Goal: Information Seeking & Learning: Learn about a topic

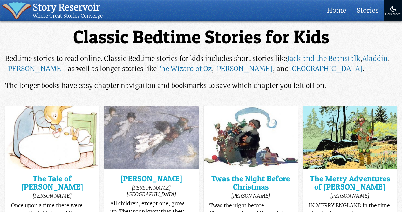
scroll to position [367, 0]
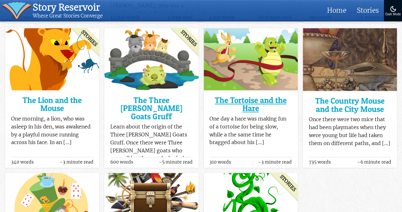
click at [255, 101] on h3 "The Tortoise and the Hare" at bounding box center [251, 104] width 82 height 16
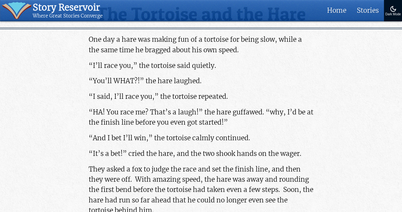
scroll to position [169, 0]
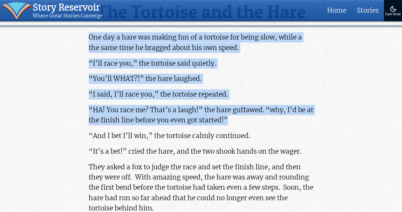
drag, startPoint x: 244, startPoint y: 116, endPoint x: 90, endPoint y: 30, distance: 176.6
click at [90, 30] on article "Download Clipart The Tortoise and the Hare One day a hare was making fun of a t…" at bounding box center [201, 133] width 402 height 562
copy div "One day a hare was making fun of a tortoise for being slow, while a the same ti…"
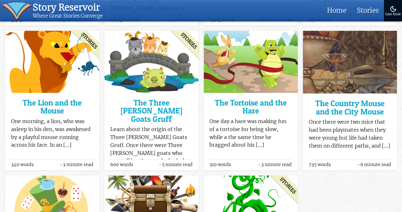
scroll to position [367, 0]
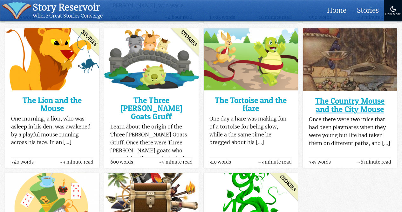
click at [317, 109] on h3 "The Country Mouse and the City Mouse" at bounding box center [350, 105] width 82 height 16
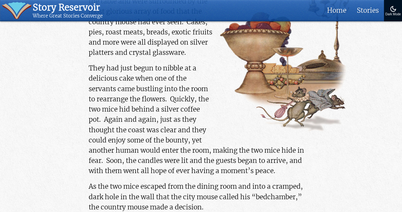
scroll to position [777, 0]
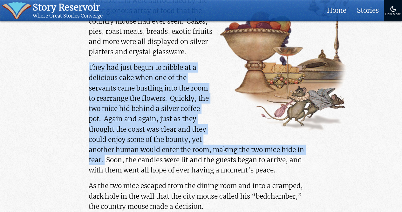
drag, startPoint x: 85, startPoint y: 67, endPoint x: 105, endPoint y: 162, distance: 96.2
copy p "They had just begun to nibble at a delicious cake when one of the servants came…"
click at [108, 138] on p "They had just begun to nibble at a delicious cake when one of the servants came…" at bounding box center [201, 118] width 225 height 113
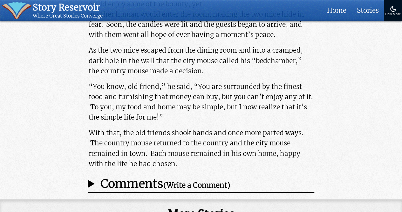
scroll to position [912, 0]
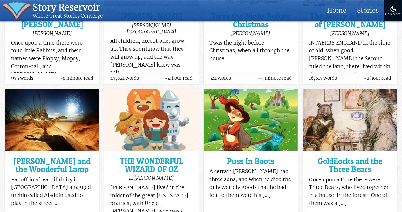
scroll to position [161, 0]
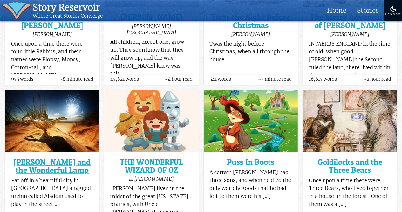
click at [27, 159] on h3 "[PERSON_NAME] and the Wonderful Lamp" at bounding box center [52, 166] width 82 height 16
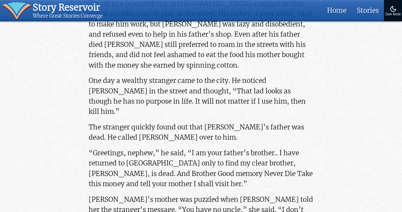
scroll to position [304, 0]
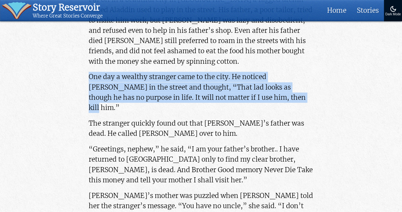
drag, startPoint x: 86, startPoint y: 75, endPoint x: 247, endPoint y: 98, distance: 162.6
copy p "One day a wealthy stranger came to the city. He noticed Aladdin in the street a…"
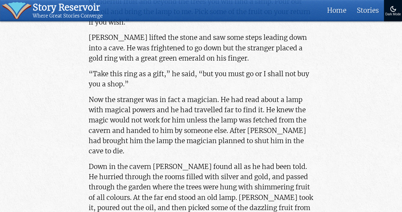
scroll to position [694, 0]
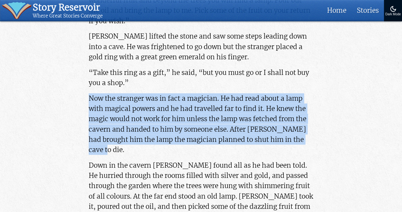
drag, startPoint x: 86, startPoint y: 77, endPoint x: 127, endPoint y: 129, distance: 65.4
click at [114, 93] on p "Now the stranger was in fact a magician. He had read about a lamp with magical …" at bounding box center [201, 123] width 225 height 61
drag, startPoint x: 84, startPoint y: 75, endPoint x: 116, endPoint y: 126, distance: 60.5
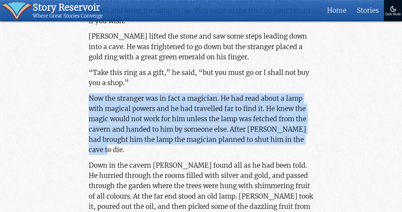
click at [104, 107] on p "Now the stranger was in fact a magician. He had read about a lamp with magical …" at bounding box center [201, 123] width 225 height 61
drag, startPoint x: 118, startPoint y: 131, endPoint x: 85, endPoint y: 79, distance: 61.5
copy p "Now the stranger was in fact a magician. He had read about a lamp with magical …"
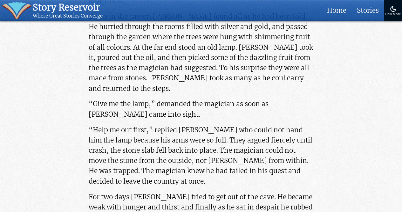
scroll to position [840, 0]
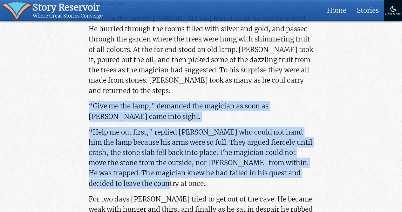
drag, startPoint x: 84, startPoint y: 85, endPoint x: 152, endPoint y: 160, distance: 101.2
copy div "“Give me the lamp,” demanded the magician as soon as Aladdin came into sight. “…"
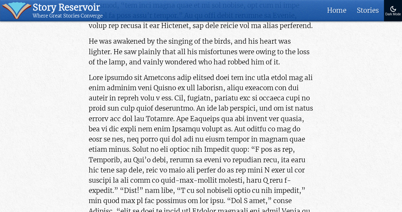
scroll to position [2427, 0]
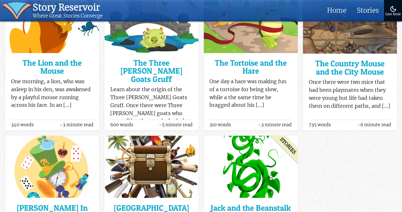
scroll to position [405, 0]
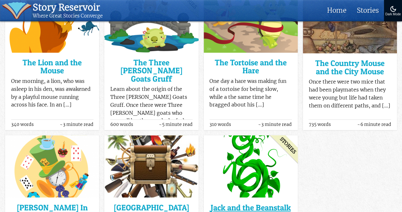
click at [245, 203] on h3 "Jack and the Beanstalk" at bounding box center [251, 207] width 82 height 8
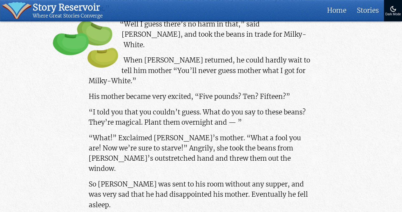
scroll to position [621, 0]
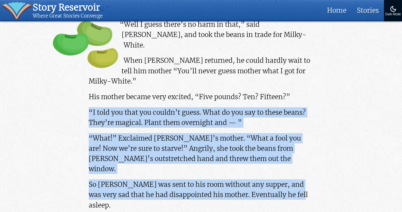
drag, startPoint x: 86, startPoint y: 79, endPoint x: 303, endPoint y: 152, distance: 228.7
click at [180, 133] on p "“What!” Exclaimed [PERSON_NAME]’s mother. “What a fool you are! Now we’re sure …" at bounding box center [201, 153] width 225 height 41
drag, startPoint x: 296, startPoint y: 155, endPoint x: 88, endPoint y: 79, distance: 221.4
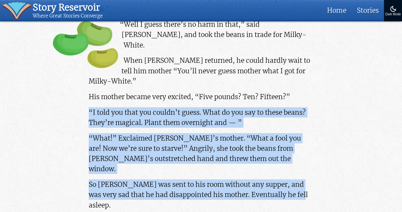
copy div "“I told you that you couldn’t guess. What do you say to these beans? They’re ma…"
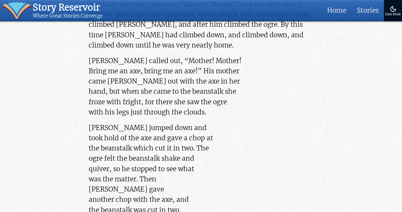
scroll to position [2353, 0]
